Goal: Communication & Community: Answer question/provide support

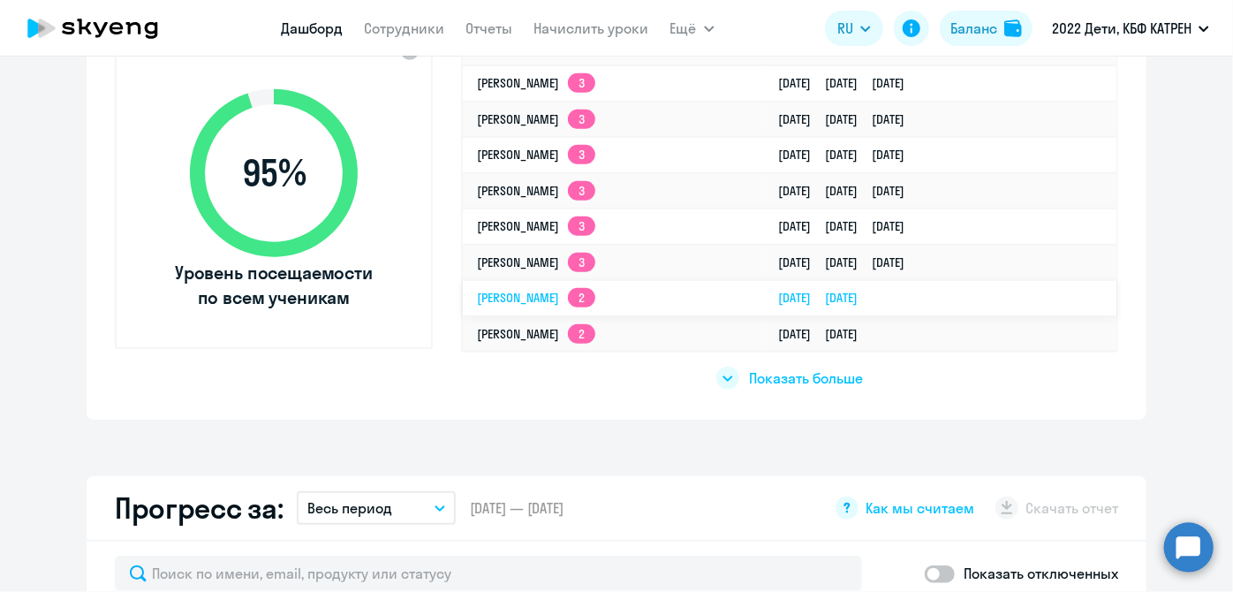
scroll to position [562, 0]
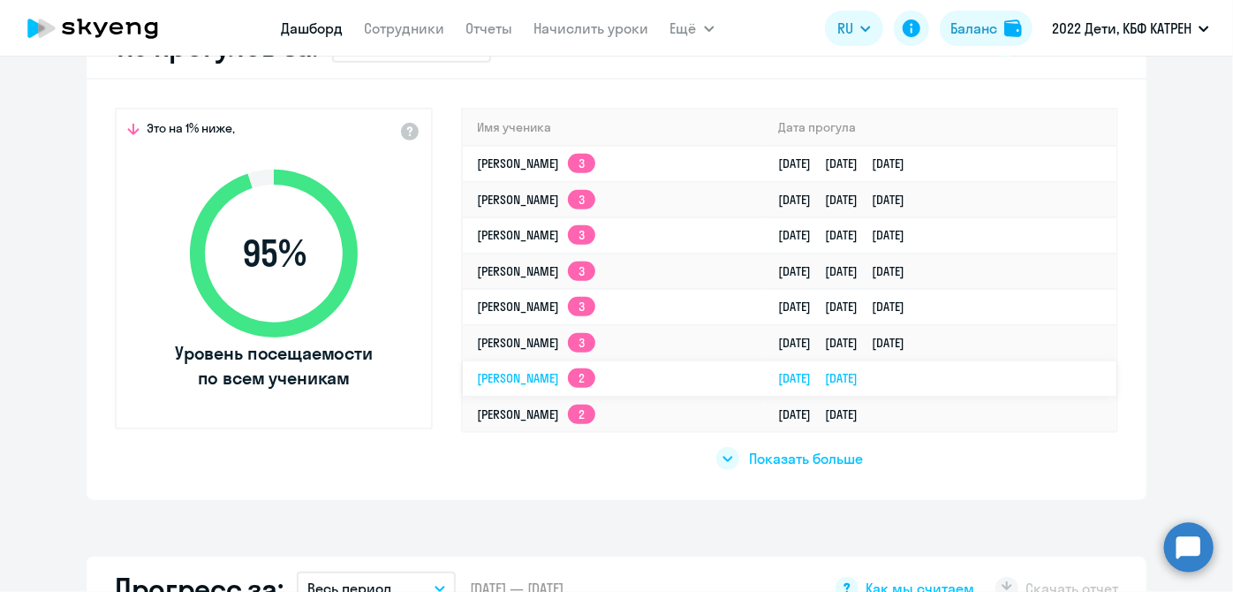
select select "30"
click at [596, 377] on link "[PERSON_NAME] 2" at bounding box center [536, 378] width 118 height 16
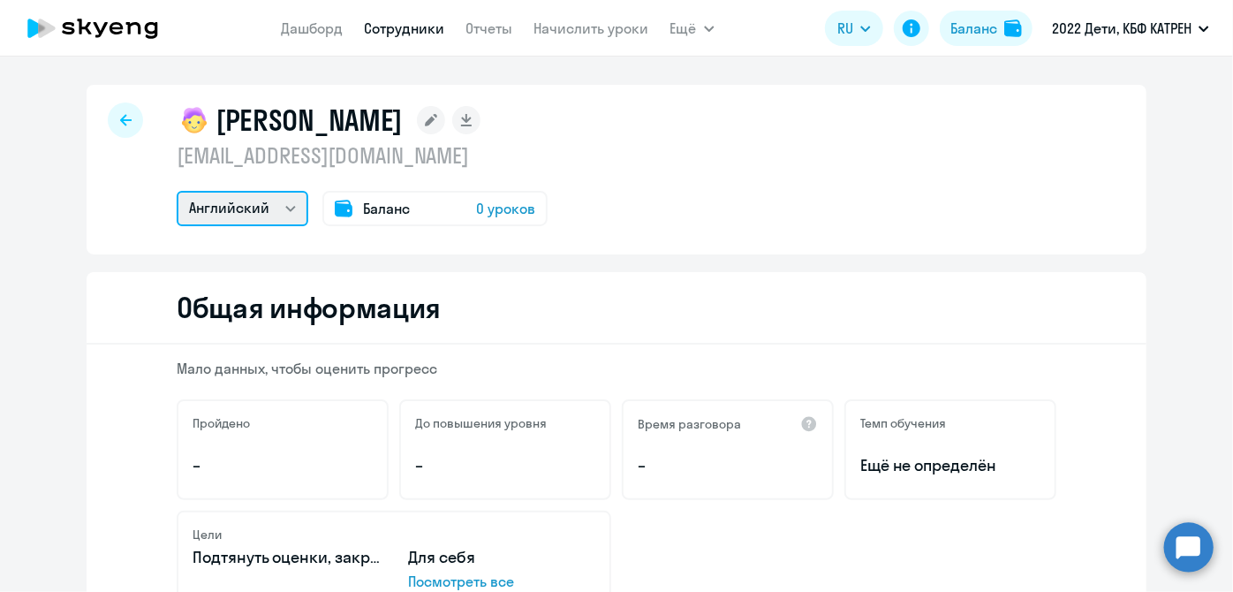
click at [285, 209] on select "Математика Английский" at bounding box center [243, 208] width 132 height 35
select select "math"
click at [177, 191] on select "Математика Английский" at bounding box center [243, 208] width 132 height 35
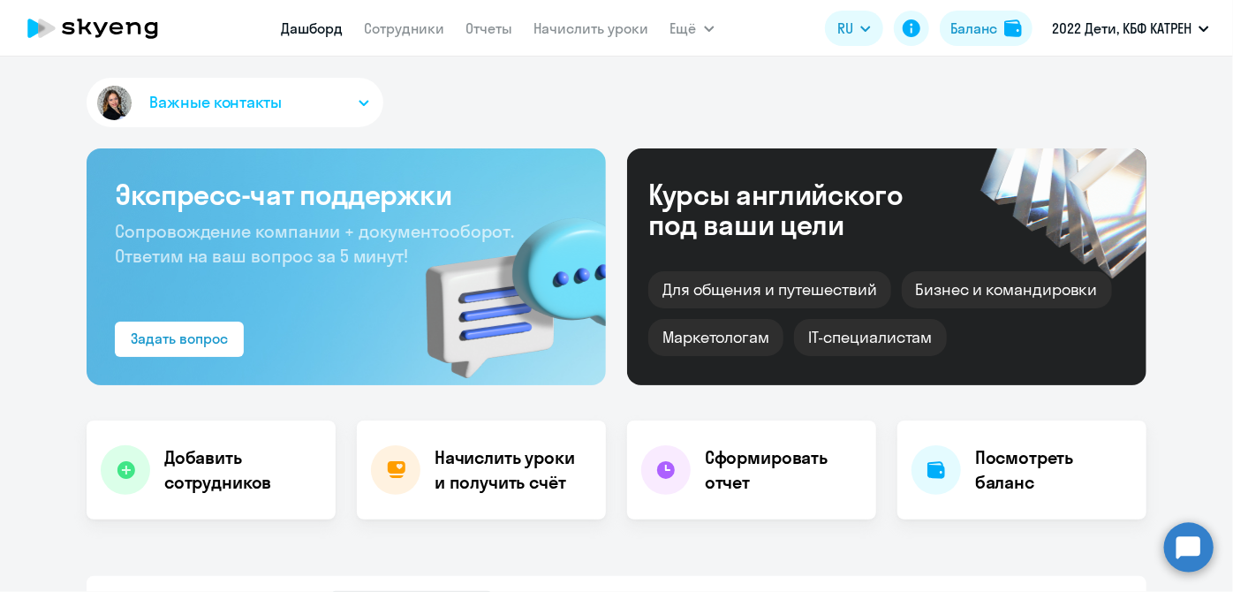
select select "30"
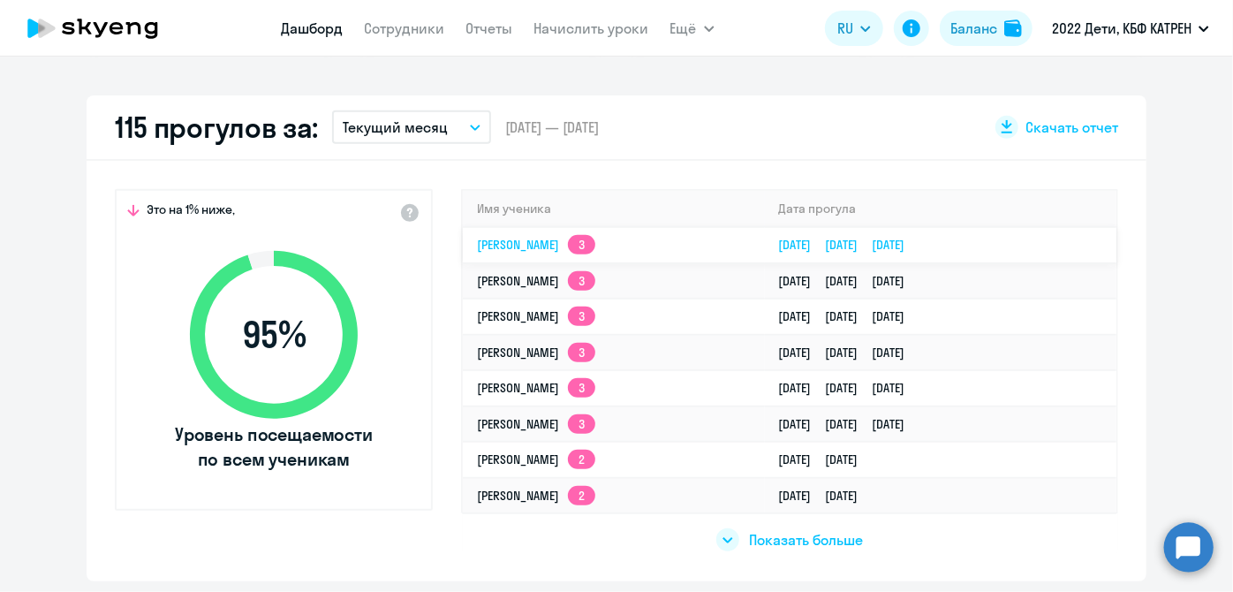
scroll to position [482, 0]
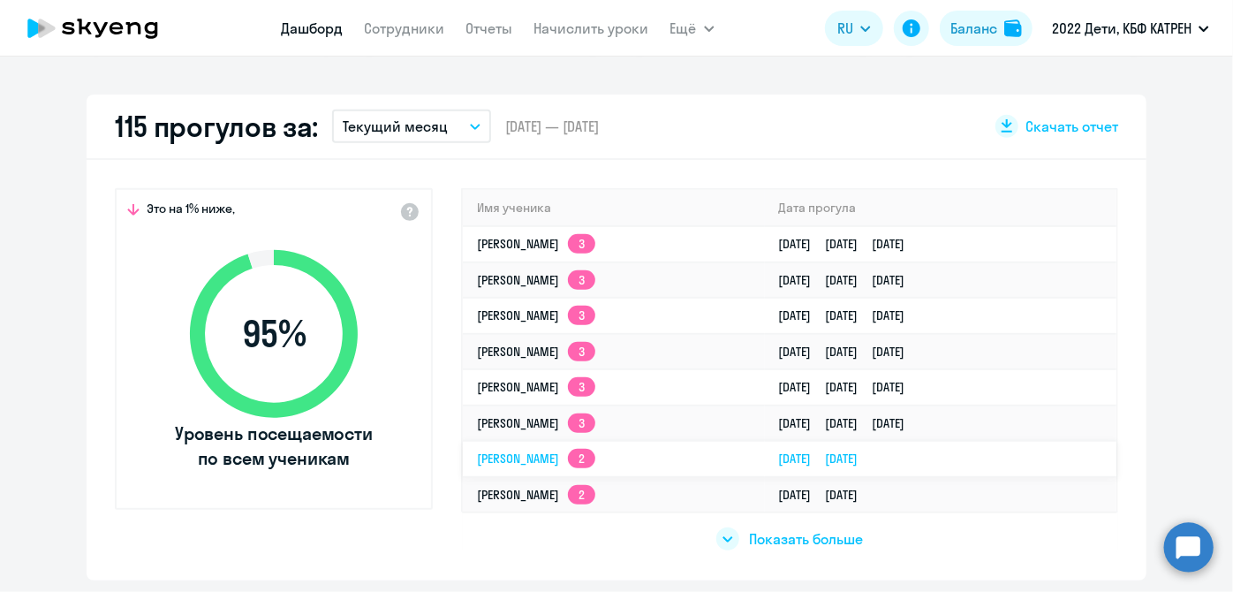
click at [581, 452] on link "[PERSON_NAME] 2" at bounding box center [536, 459] width 118 height 16
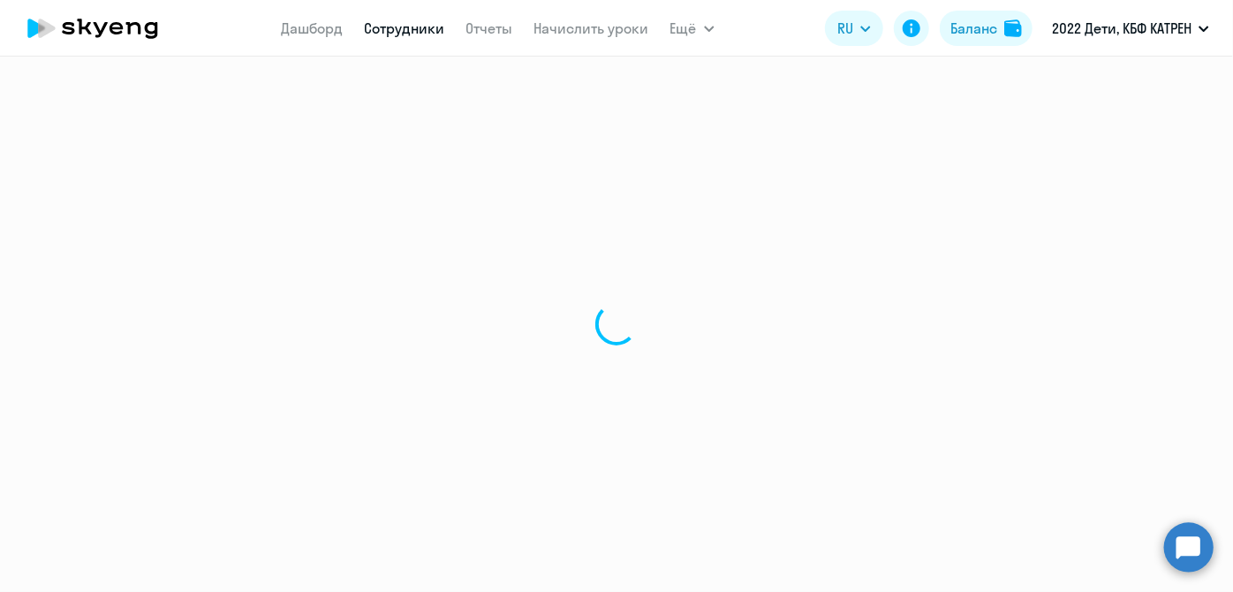
select select "english"
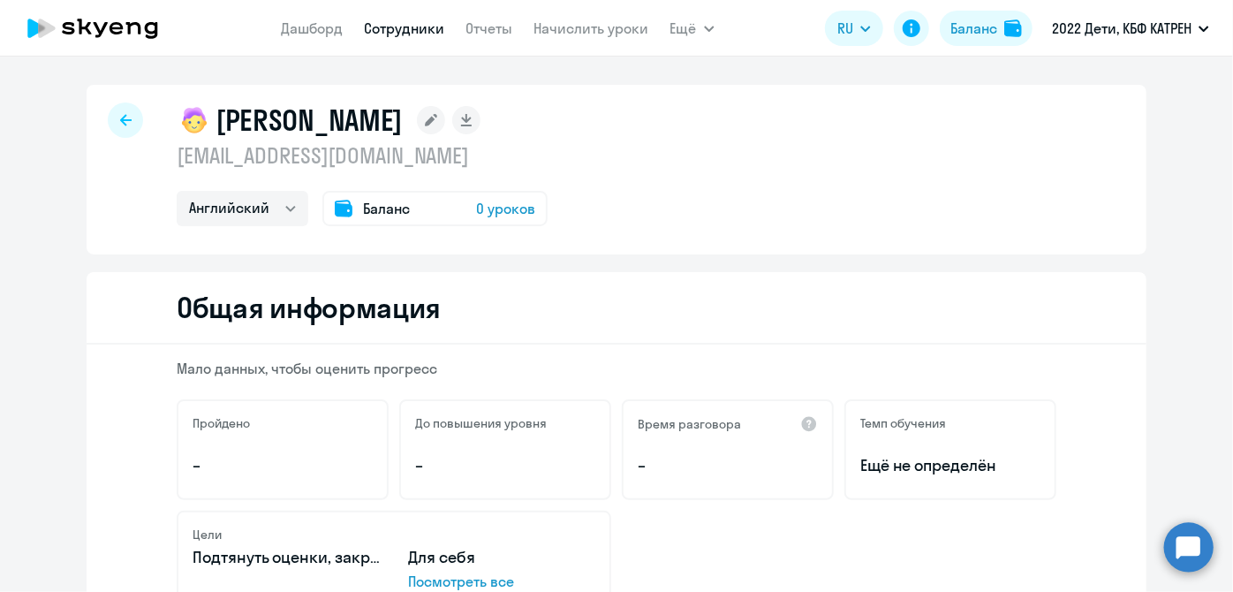
click at [1198, 561] on circle at bounding box center [1189, 546] width 49 height 49
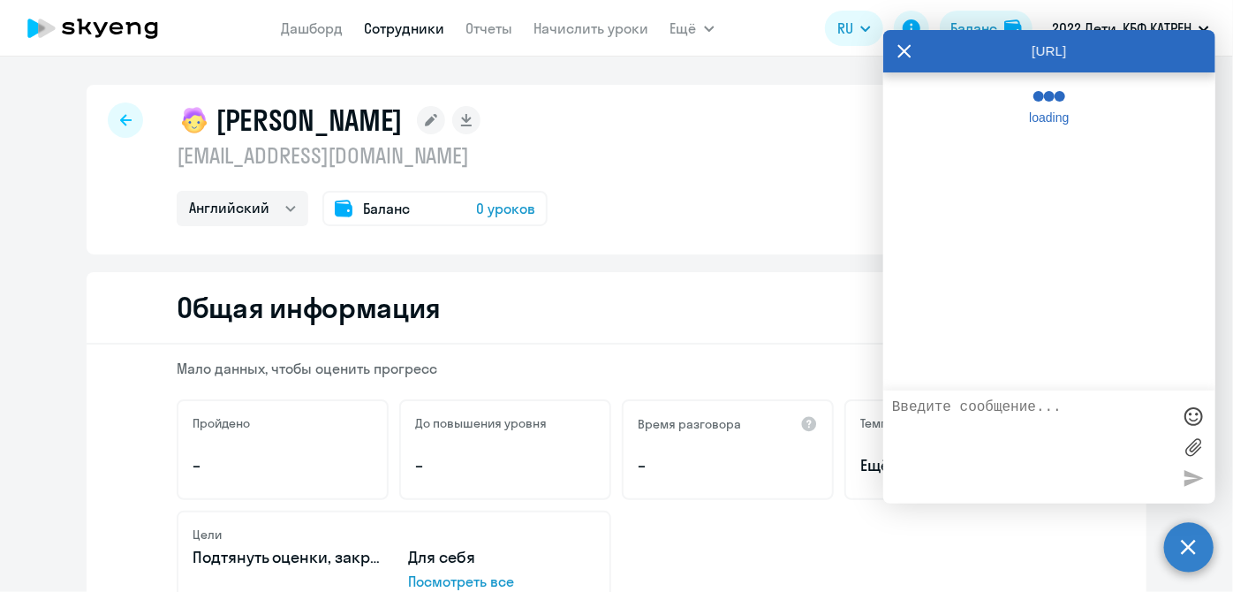
click at [1049, 445] on textarea at bounding box center [1031, 446] width 279 height 95
click at [927, 447] on textarea at bounding box center [1031, 446] width 279 height 95
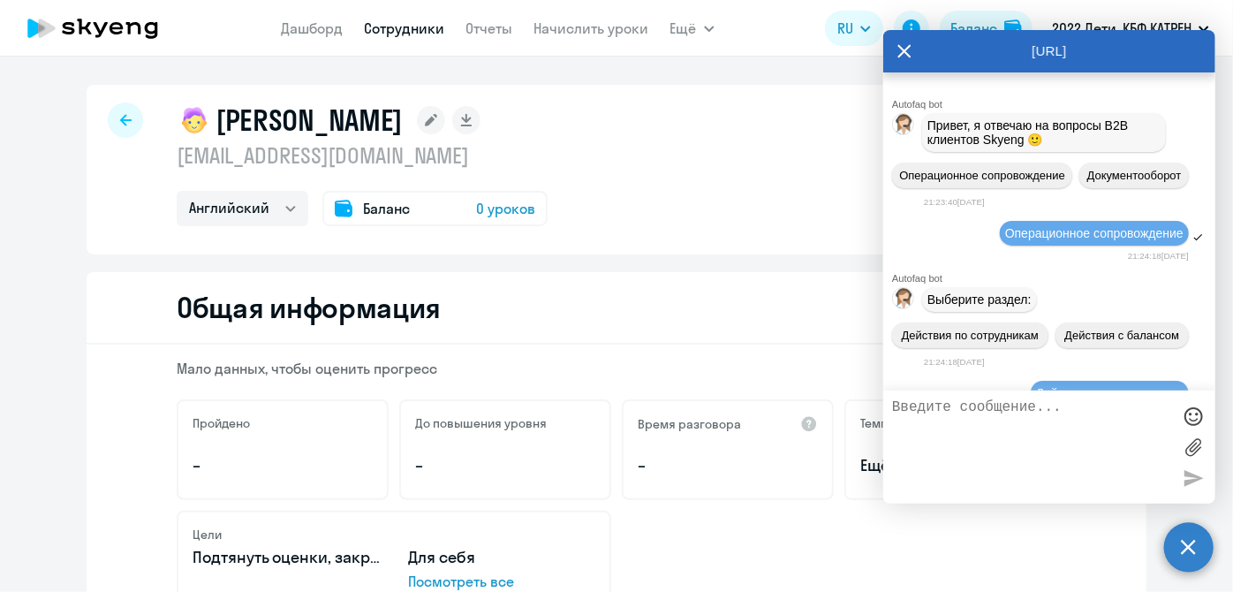
scroll to position [265742, 0]
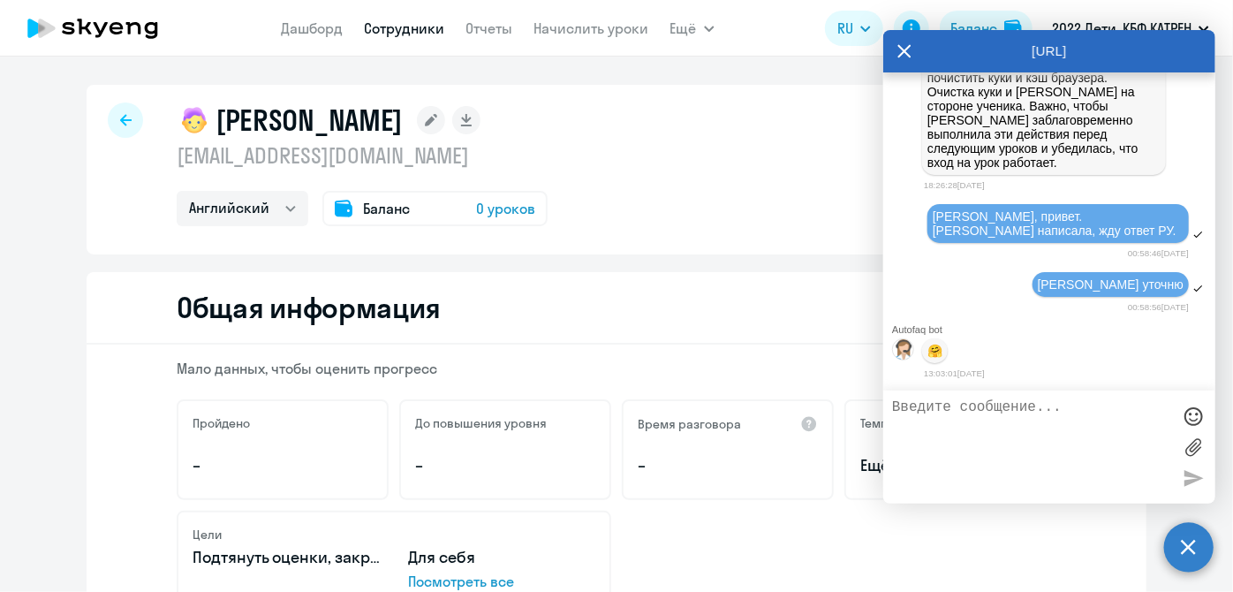
click at [1015, 433] on textarea at bounding box center [1031, 446] width 279 height 95
click at [1057, 474] on textarea at bounding box center [1031, 446] width 279 height 95
type textarea "Ь"
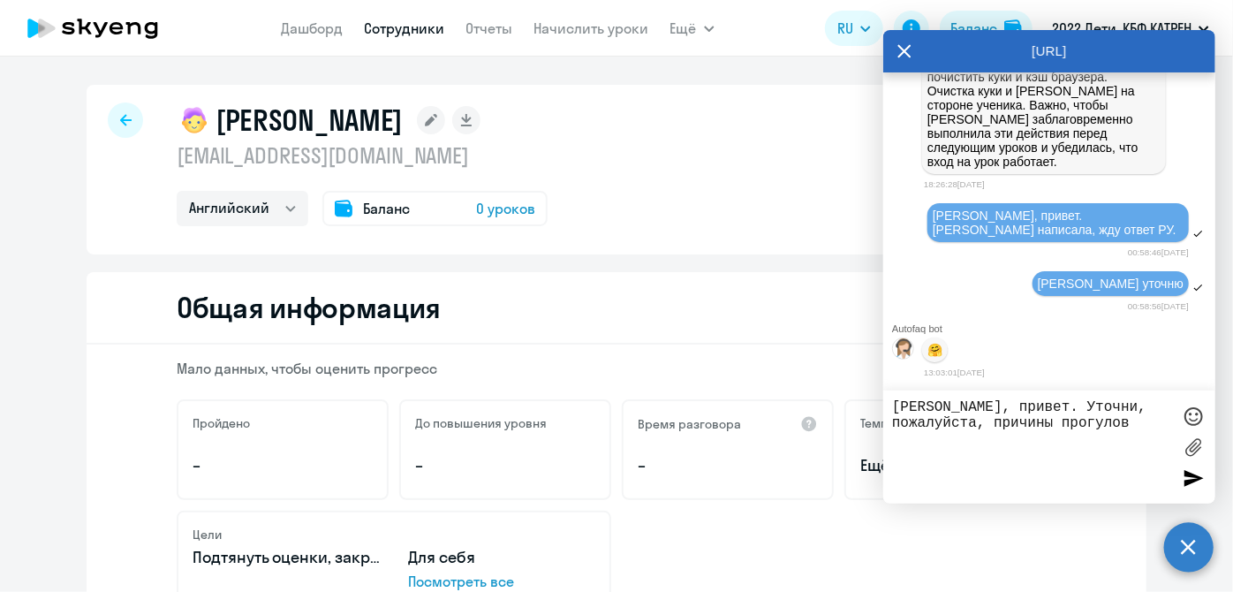
paste textarea "24433022 [PERSON_NAME]"
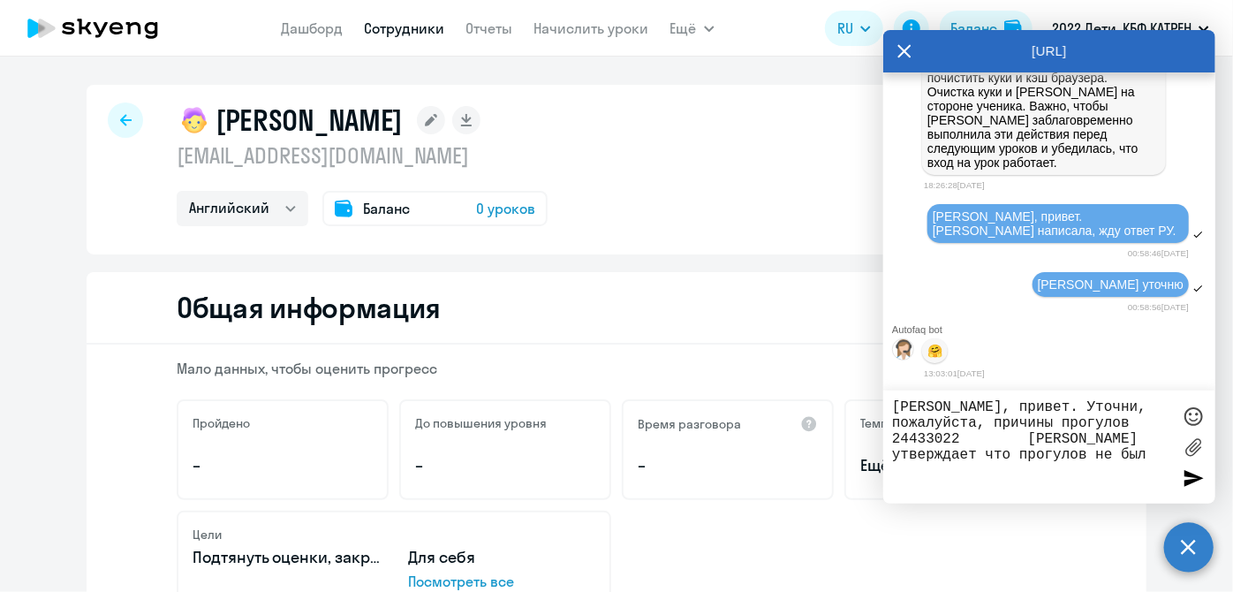
type textarea "[PERSON_NAME], привет. Уточни, пожалуйста, причины прогулов 24433022 [PERSON_NA…"
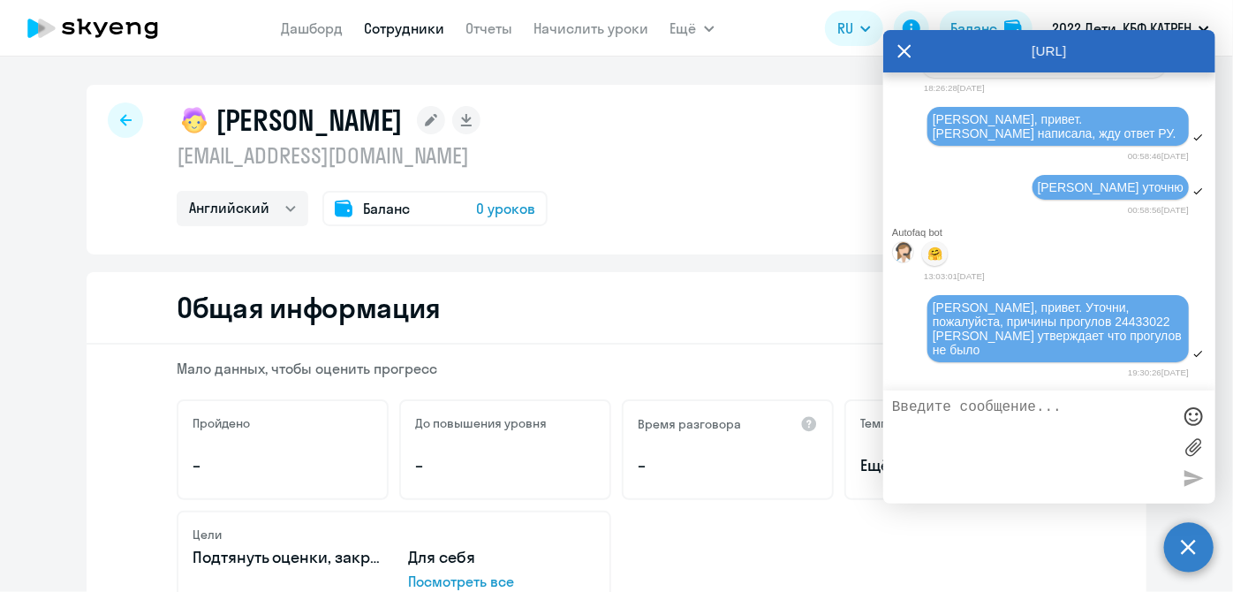
scroll to position [267458, 0]
click at [297, 39] on nav "[PERSON_NAME] Отчеты Начислить уроки" at bounding box center [466, 28] width 368 height 35
click at [298, 29] on link "Дашборд" at bounding box center [313, 28] width 62 height 18
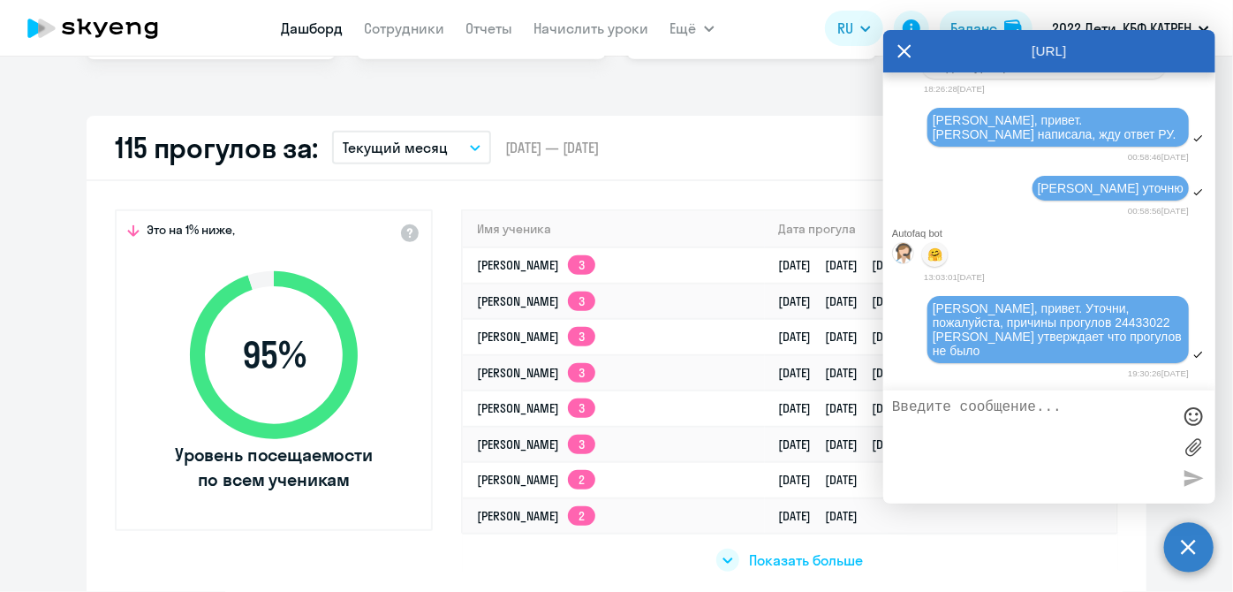
scroll to position [482, 0]
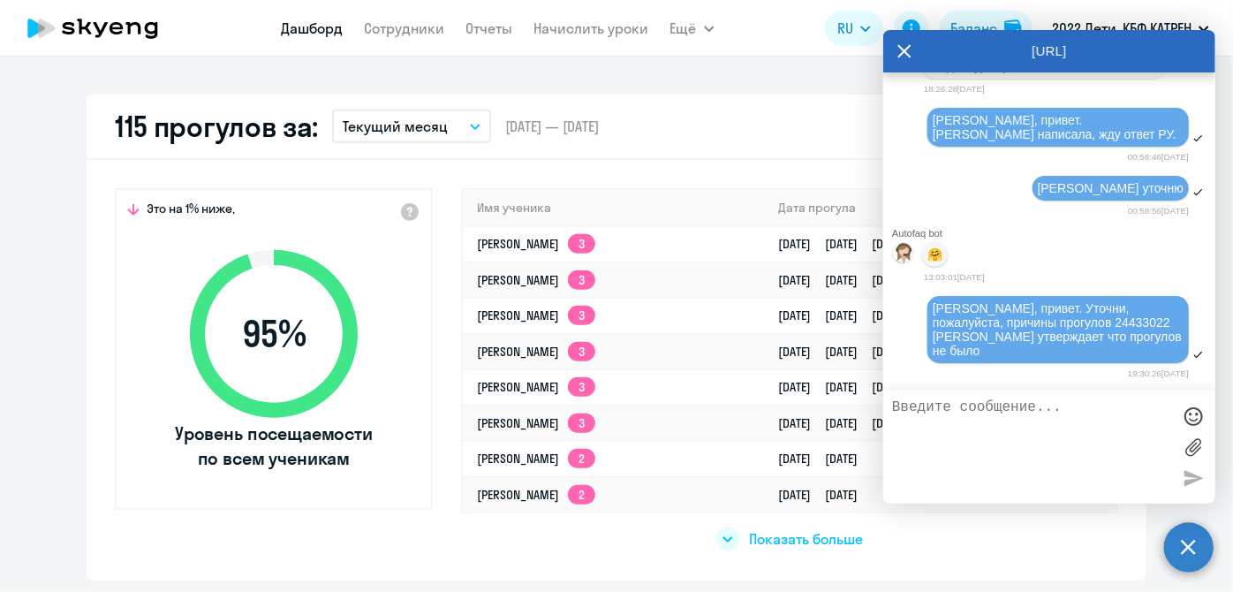
select select "30"
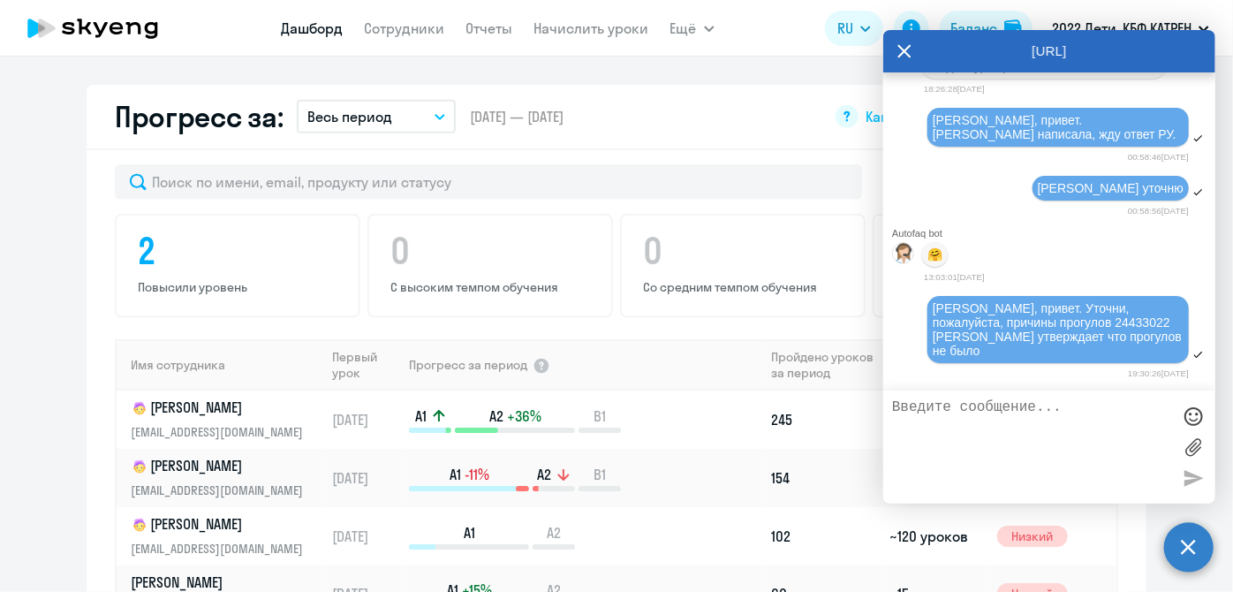
scroll to position [1124, 0]
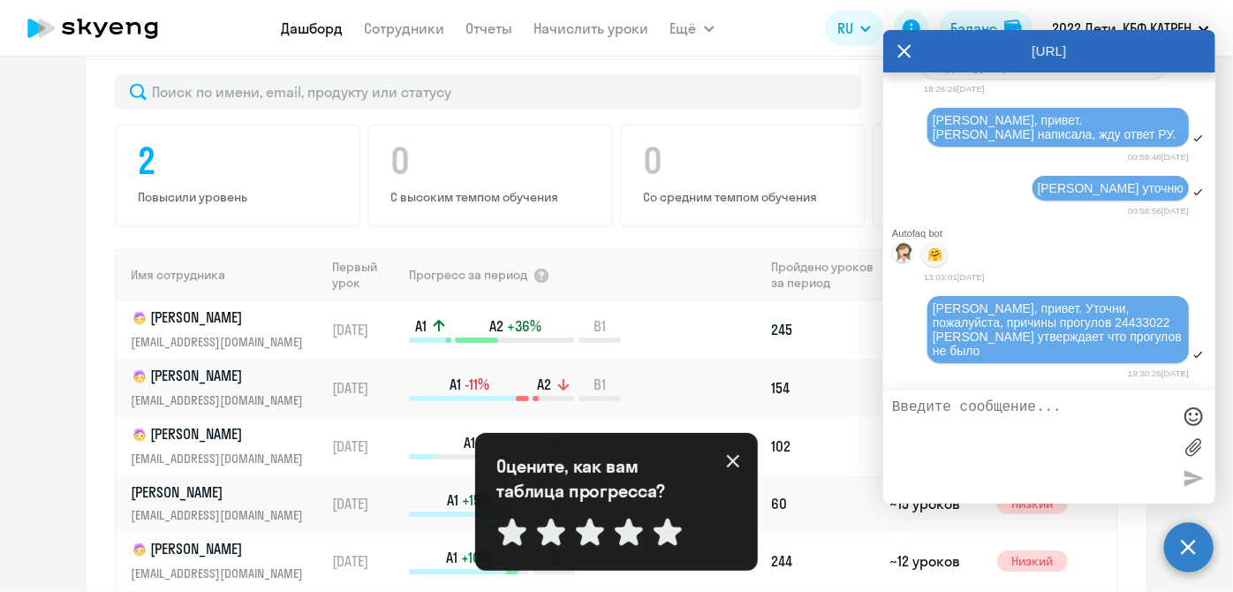
click at [1050, 417] on textarea at bounding box center [1031, 446] width 279 height 95
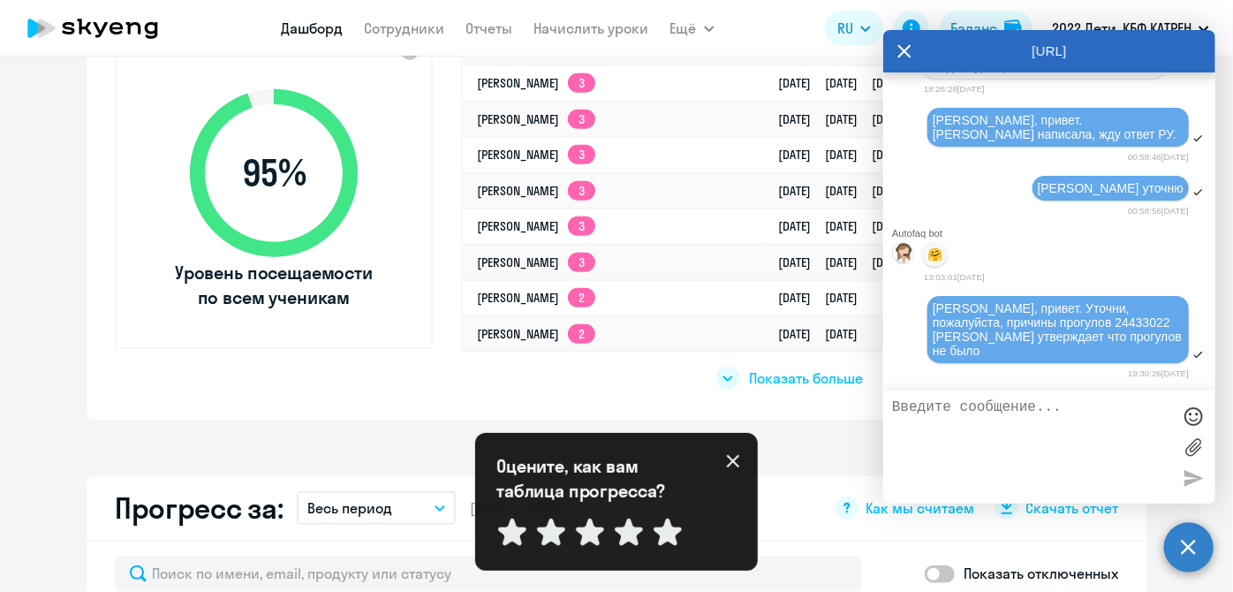
scroll to position [562, 0]
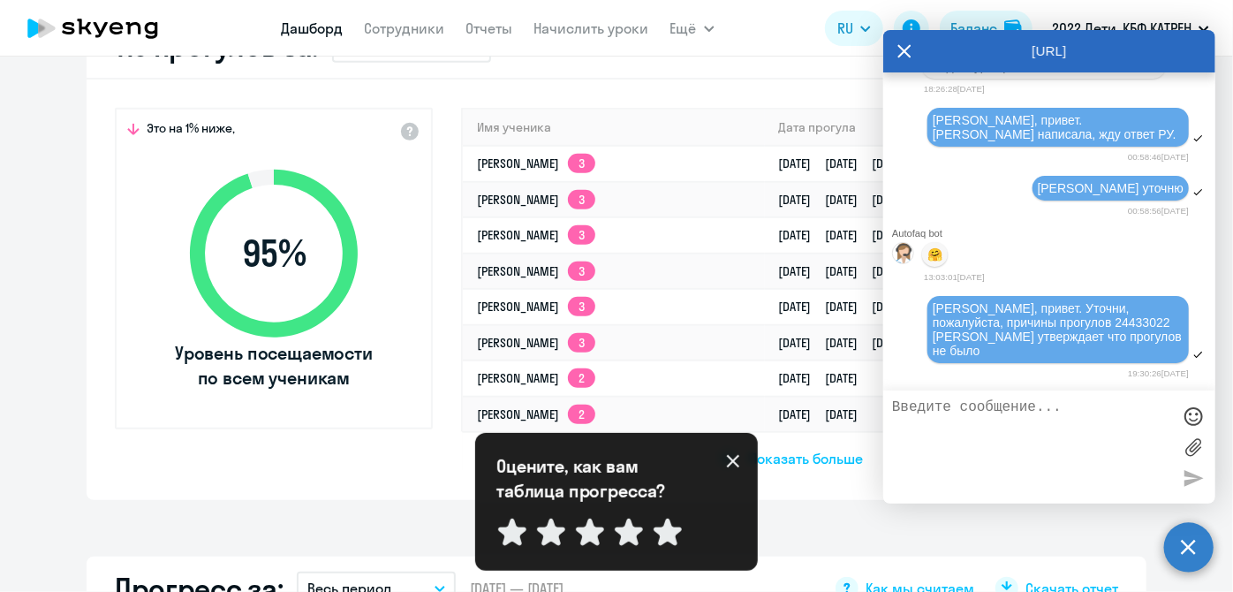
click at [955, 441] on textarea at bounding box center [1031, 446] width 279 height 95
paste textarea "22976856 [PERSON_NAME]"
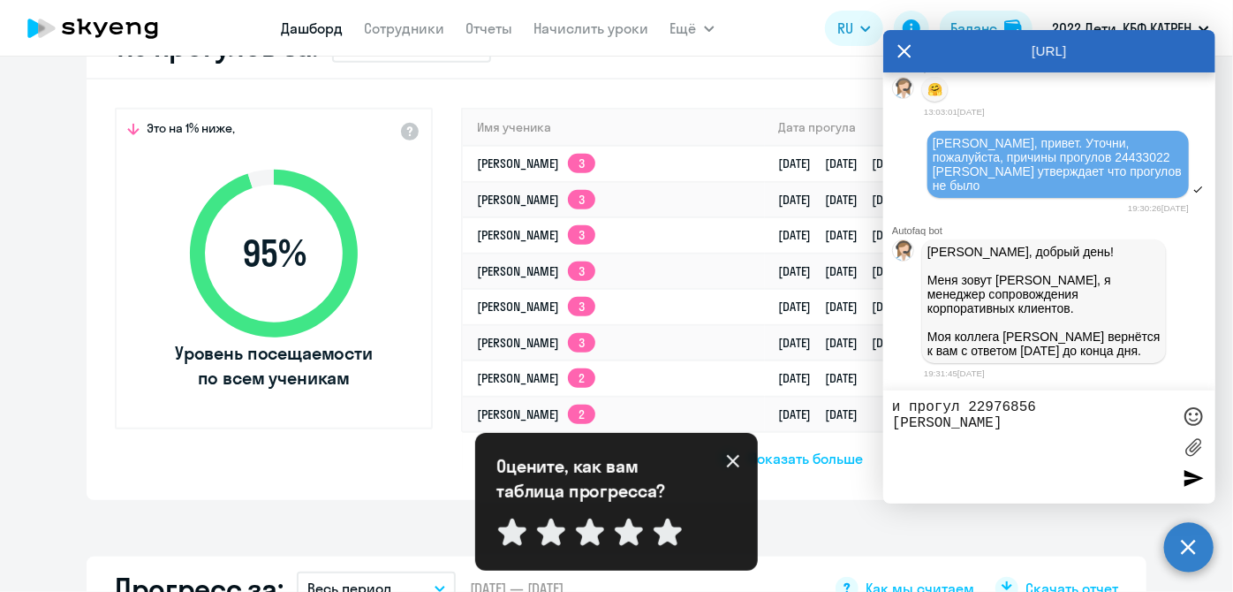
scroll to position [267766, 0]
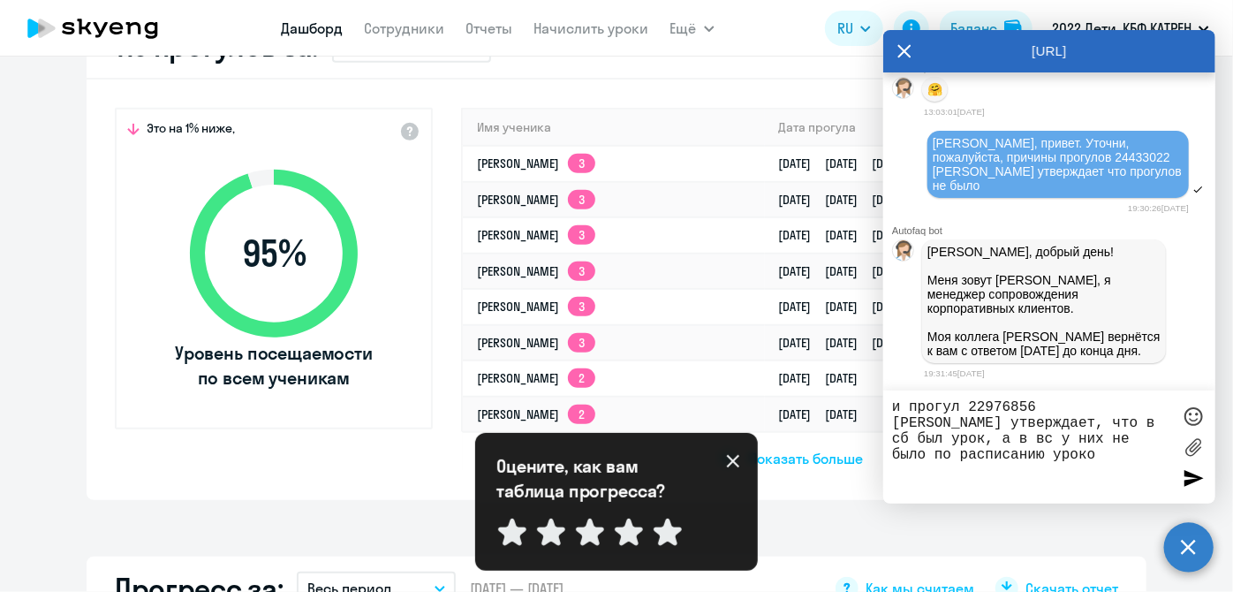
type textarea "и прогул 22976856 [PERSON_NAME] утверждает, что в сб был урок, а в вс у них не …"
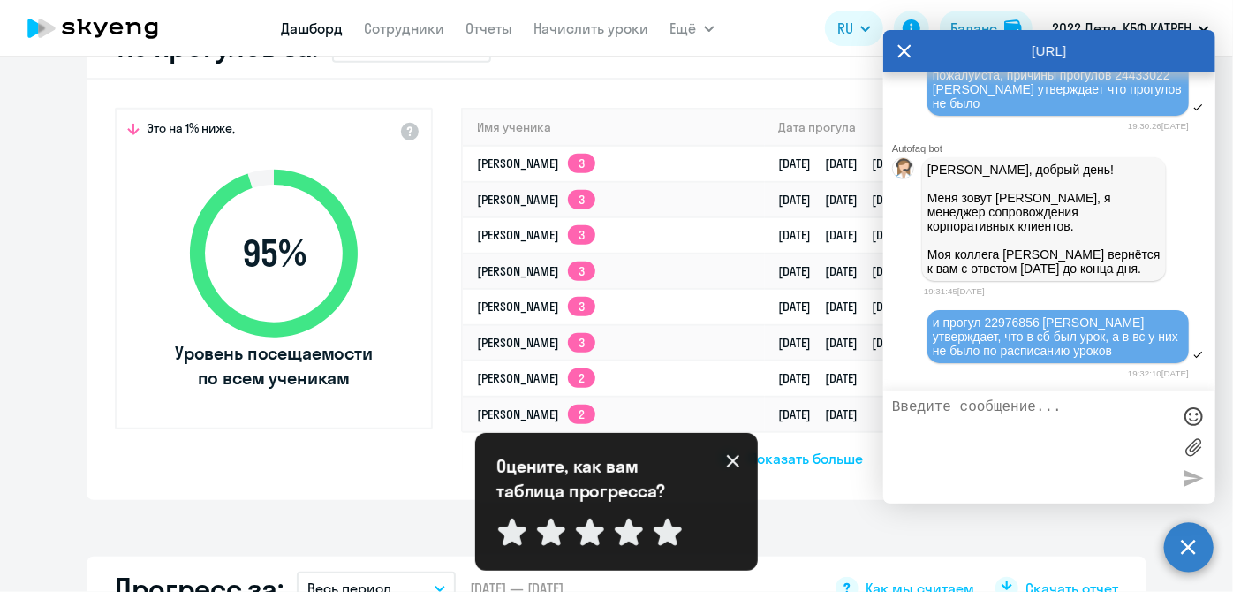
scroll to position [267862, 0]
click at [955, 441] on textarea at bounding box center [1031, 446] width 279 height 95
type textarea "а прогул у [GEOGRAPHIC_DATA] стоит [DATE]"
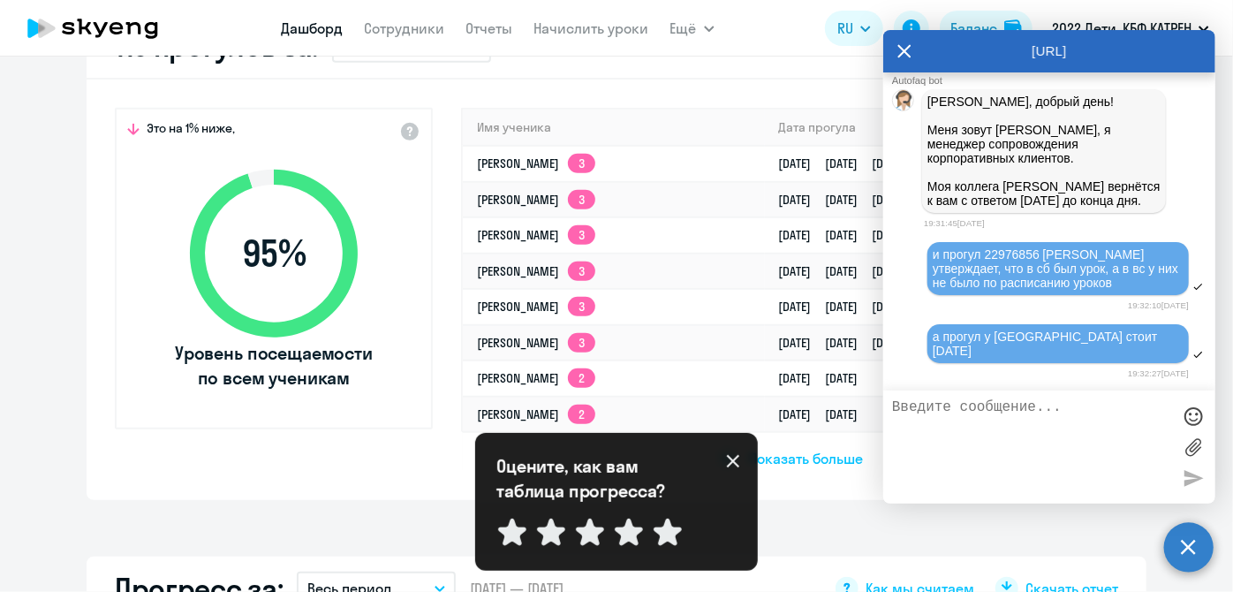
scroll to position [267915, 0]
